Goal: Information Seeking & Learning: Understand process/instructions

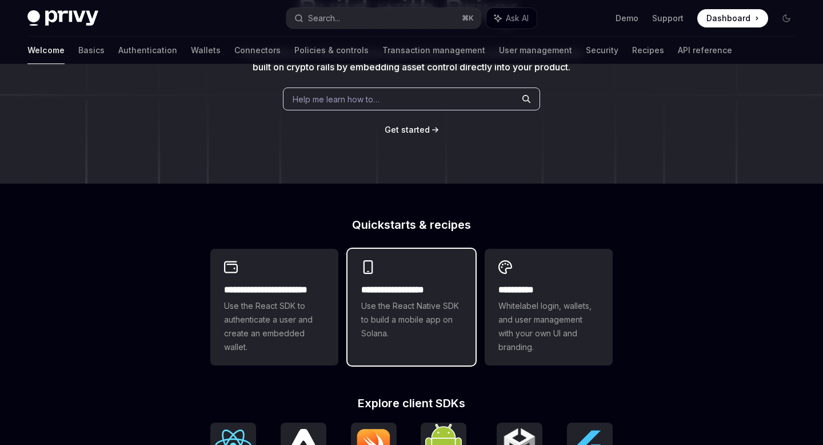
scroll to position [103, 0]
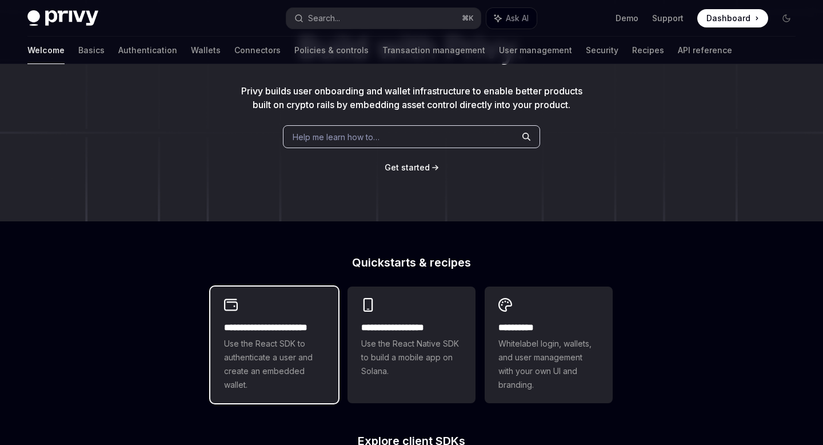
click at [278, 348] on span "Use the React SDK to authenticate a user and create an embedded wallet." at bounding box center [274, 364] width 101 height 55
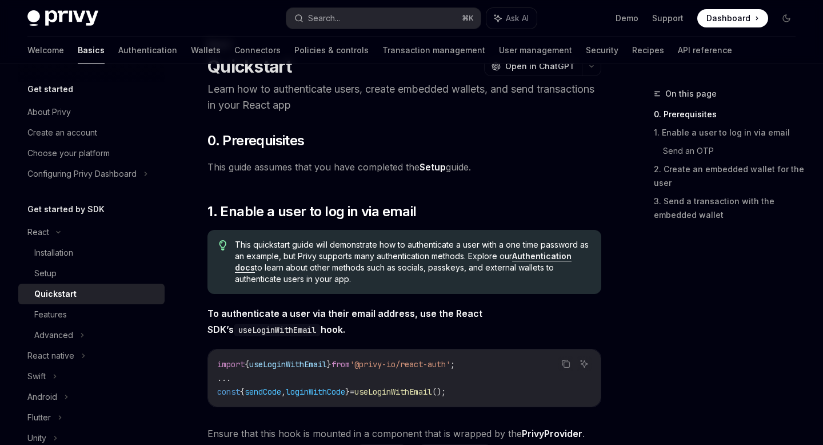
scroll to position [59, 0]
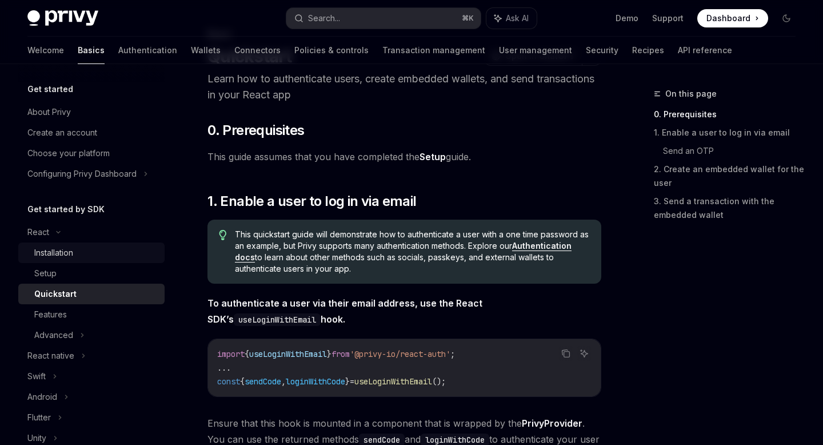
click at [49, 254] on div "Installation" at bounding box center [53, 253] width 39 height 14
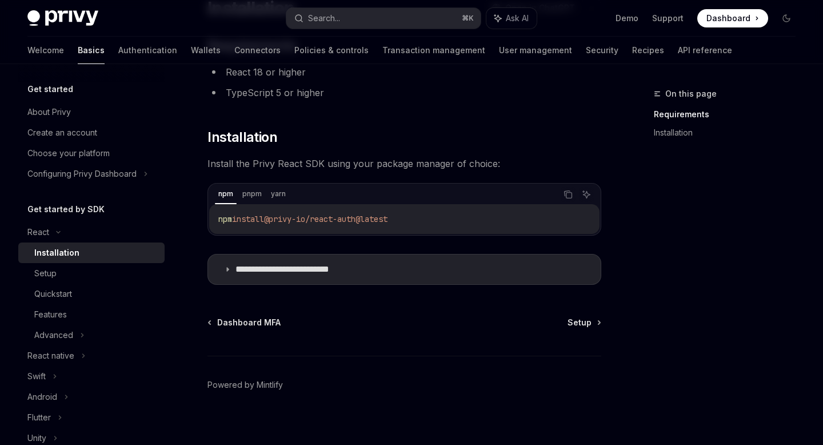
scroll to position [117, 0]
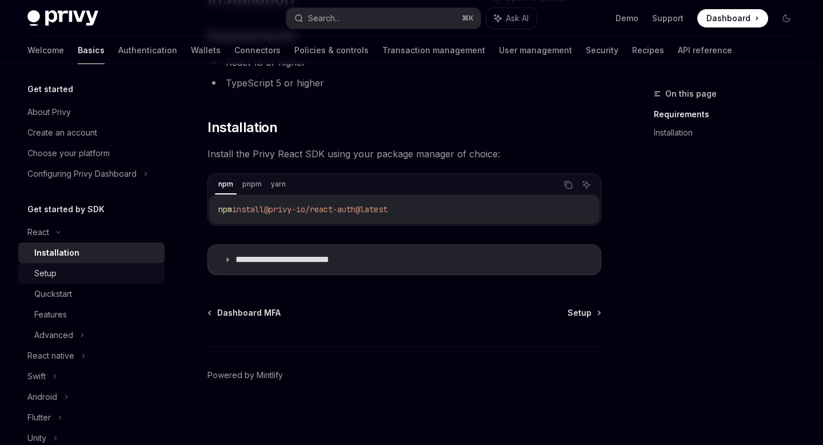
click at [50, 266] on div "Setup" at bounding box center [45, 273] width 22 height 14
type textarea "*"
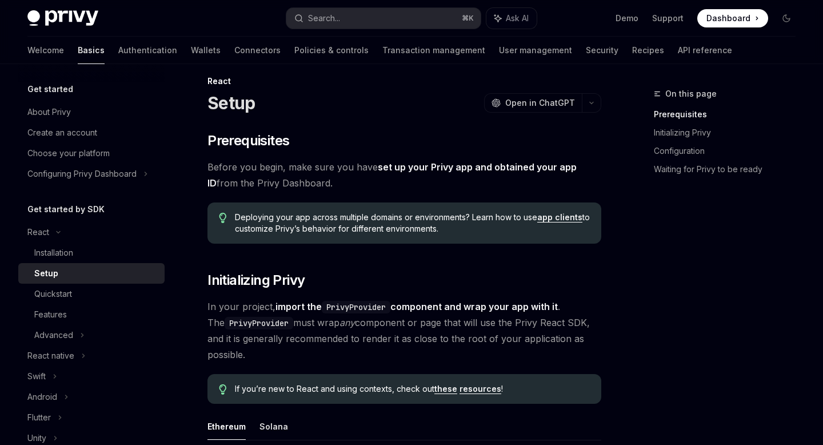
scroll to position [1, 0]
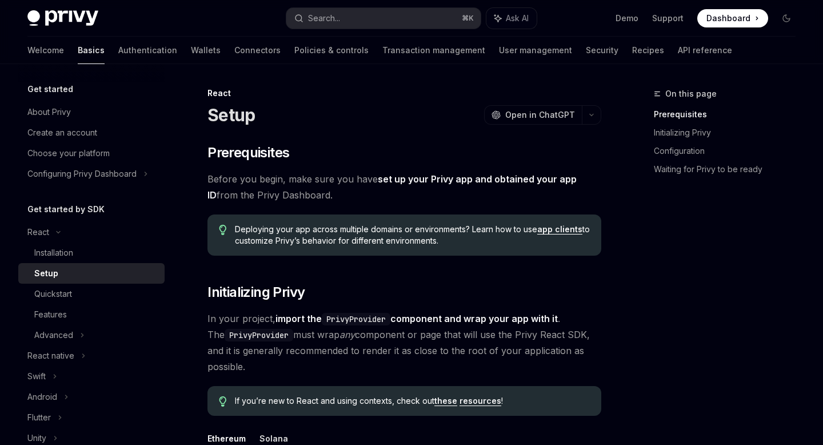
click at [453, 401] on link "these" at bounding box center [445, 400] width 23 height 10
